Goal: Task Accomplishment & Management: Manage account settings

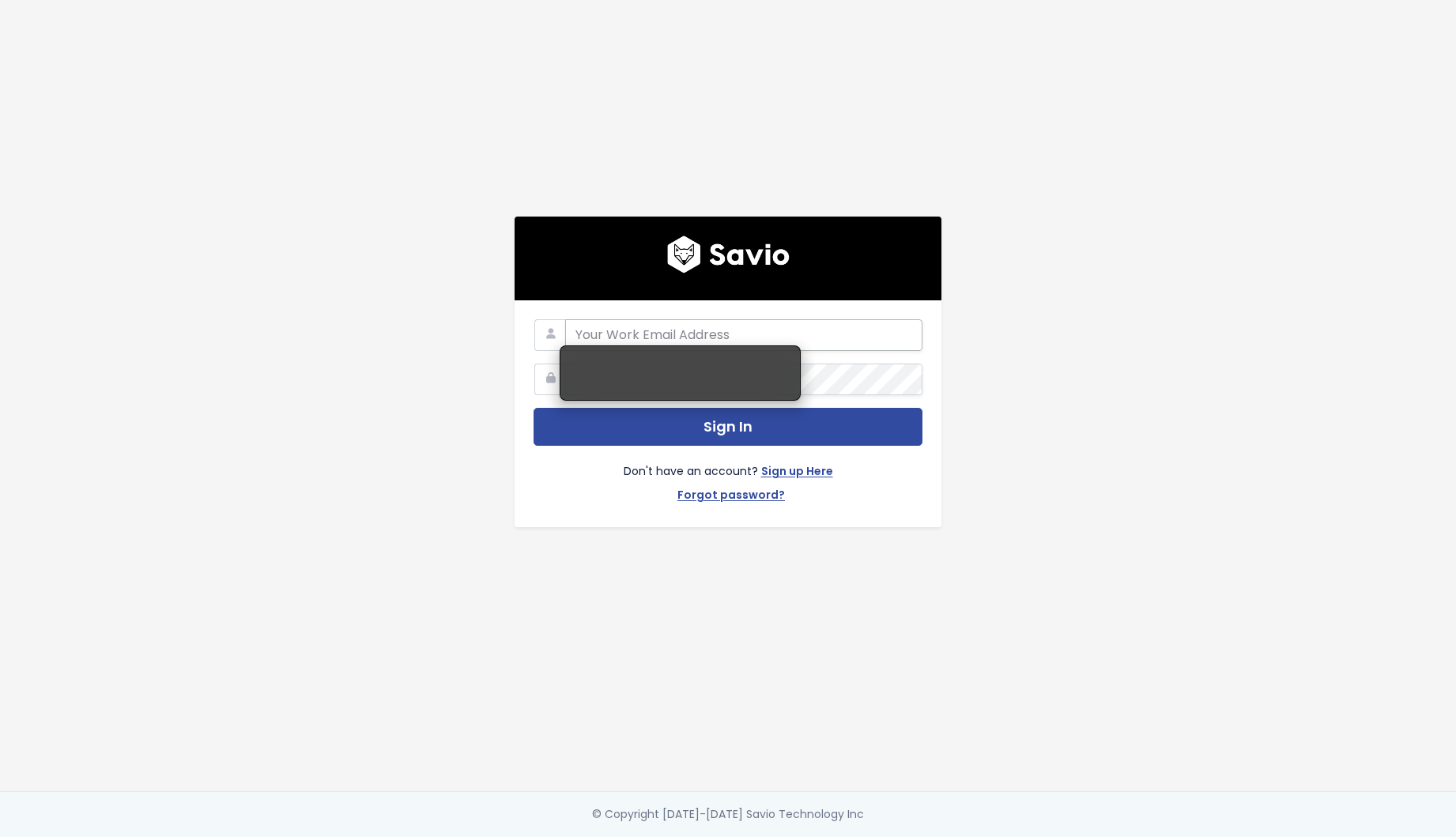
click at [700, 319] on input "email" at bounding box center [744, 335] width 357 height 32
type input "product@mongooseresearch.com"
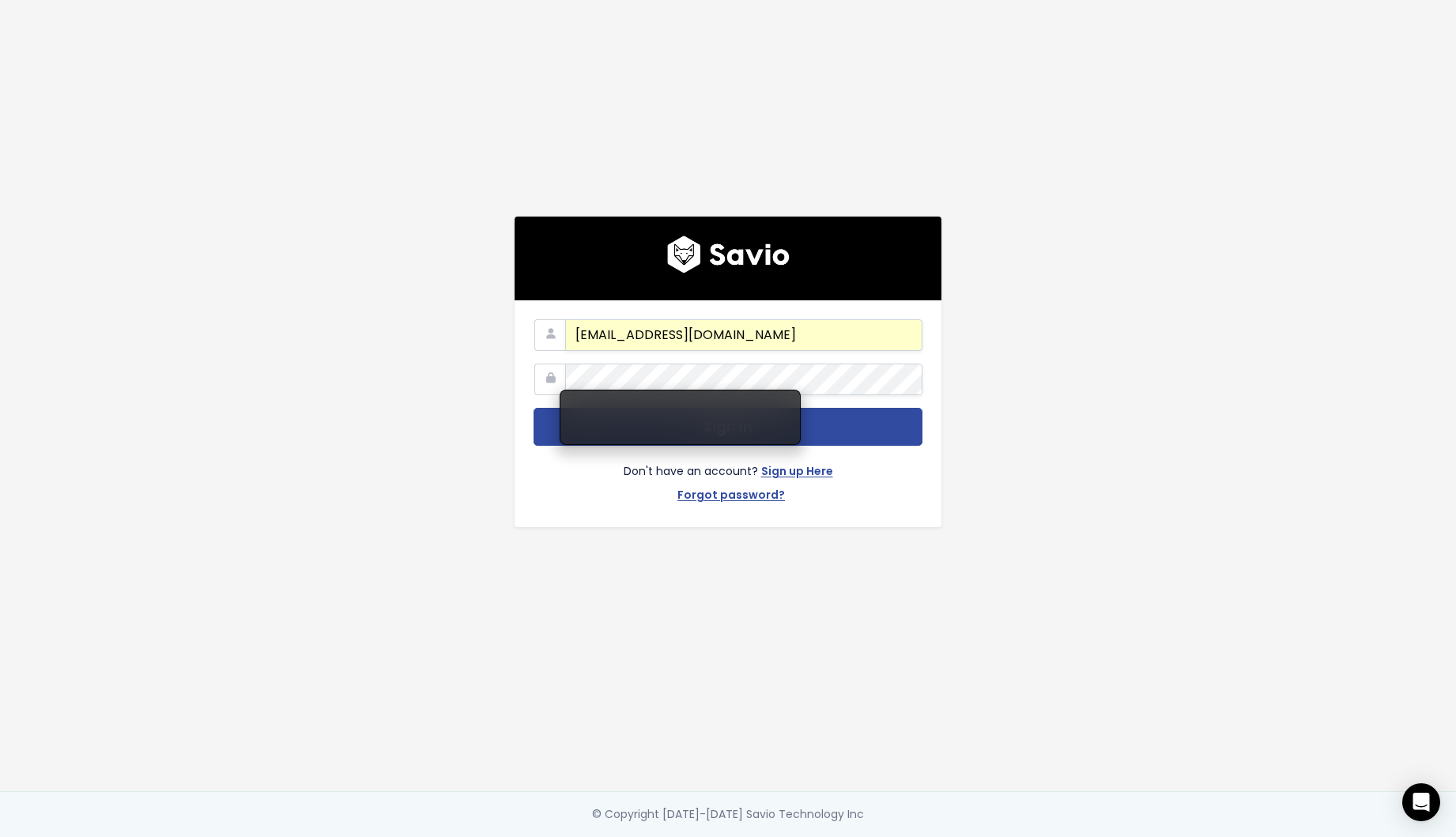
click at [1057, 390] on div "product@mongooseresearch.com Sign In Don't have an account? Sign up Here Forgot…" at bounding box center [728, 395] width 901 height 791
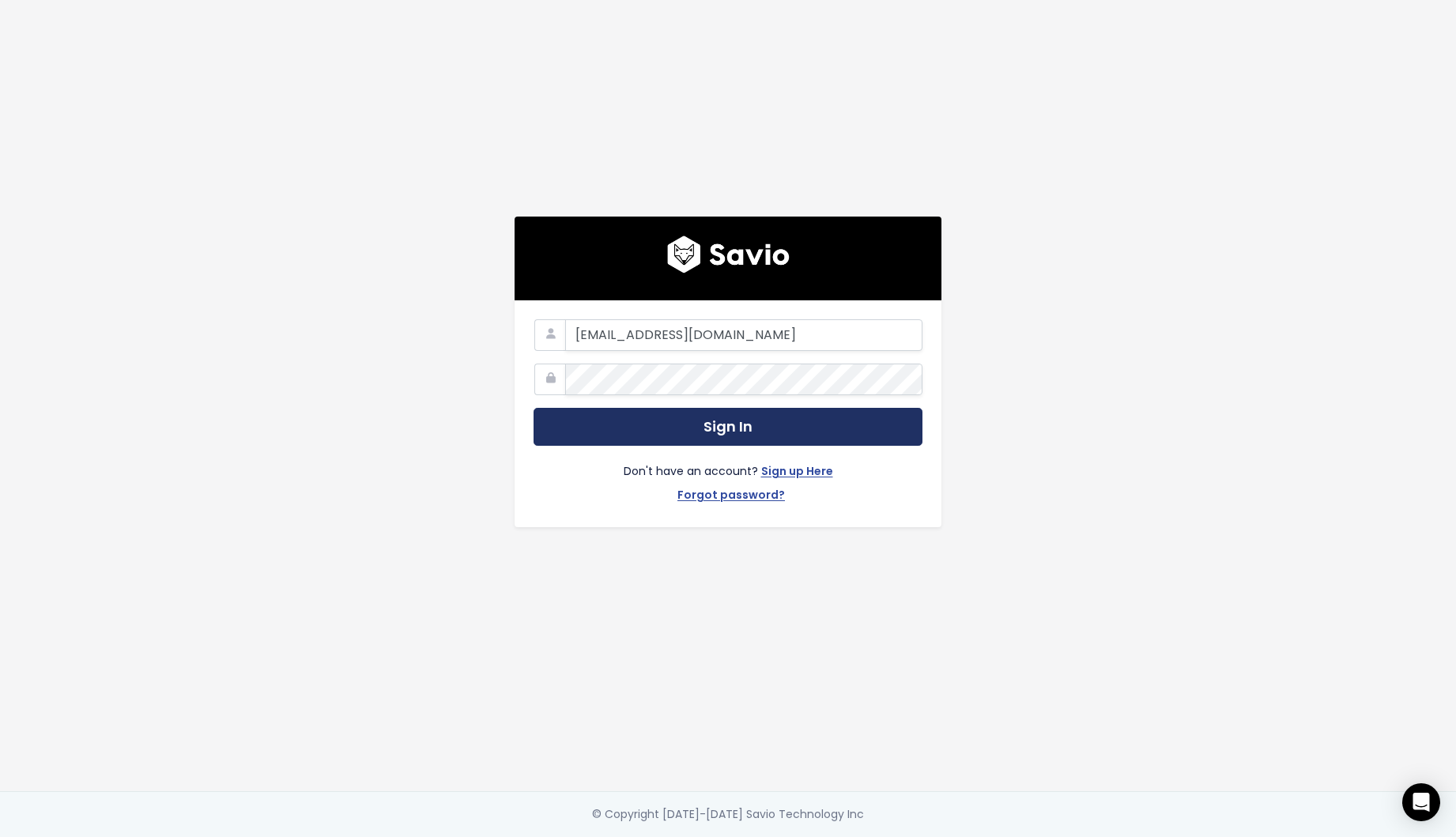
click at [654, 431] on button "Sign In" at bounding box center [728, 427] width 389 height 39
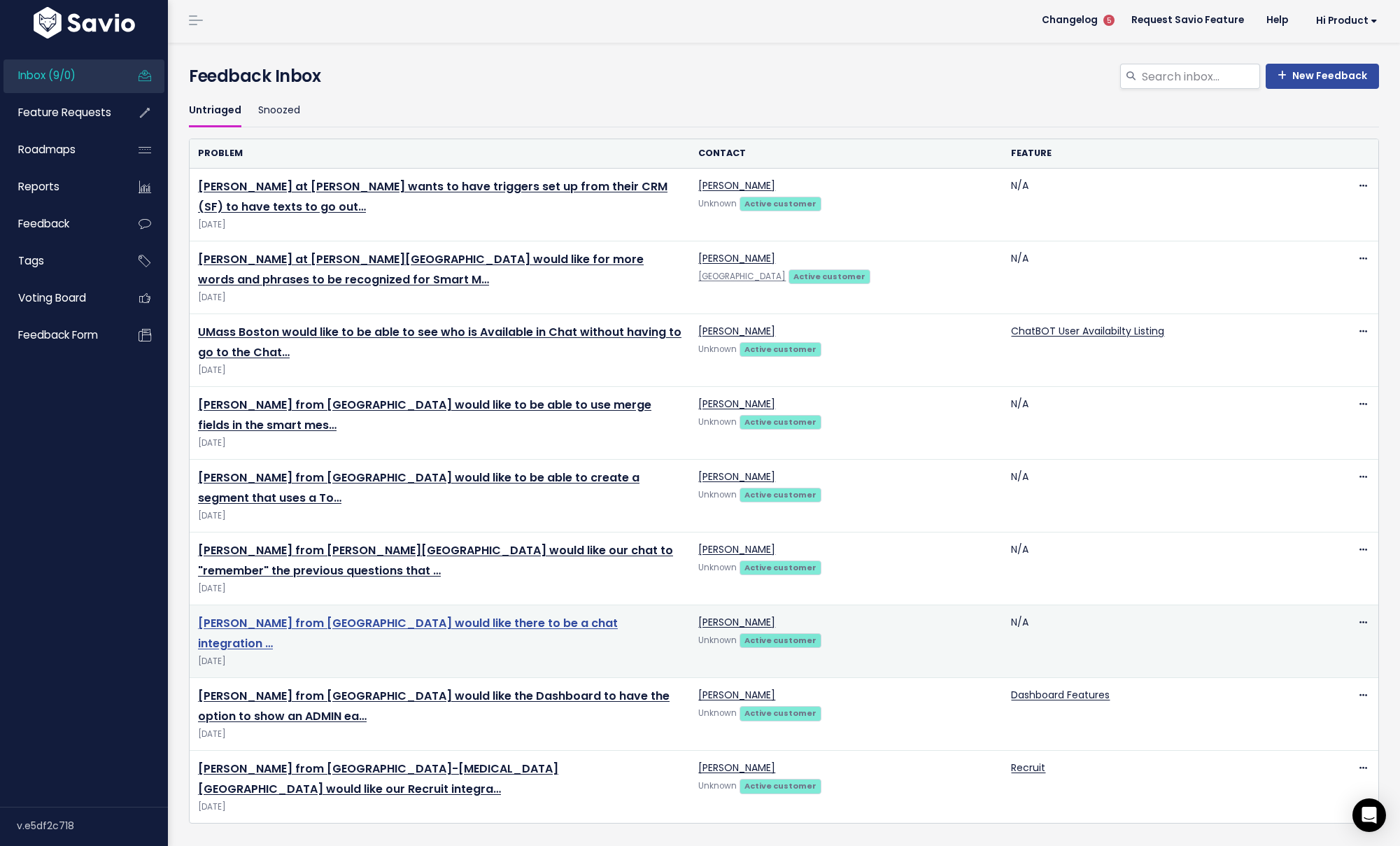
scroll to position [23, 0]
